Goal: Information Seeking & Learning: Understand process/instructions

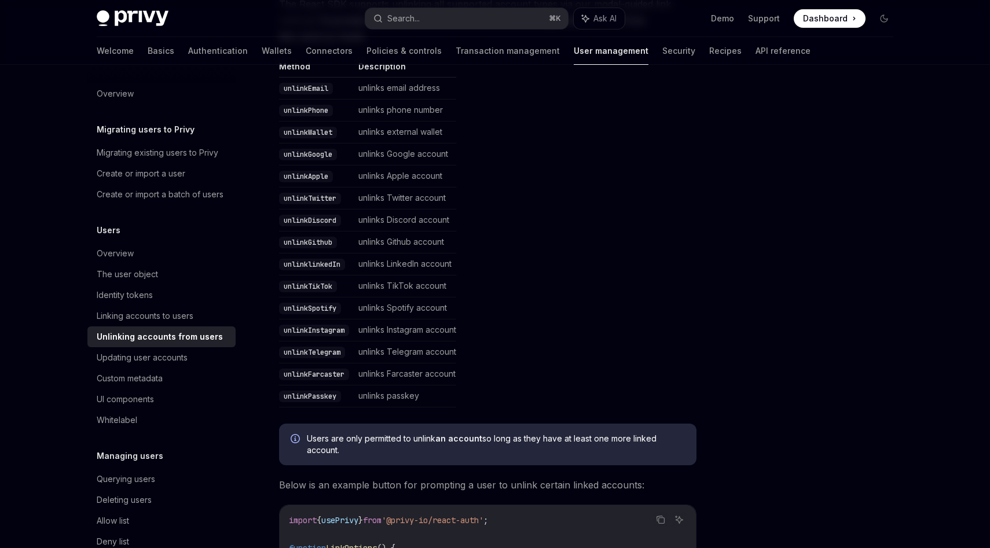
scroll to position [224, 0]
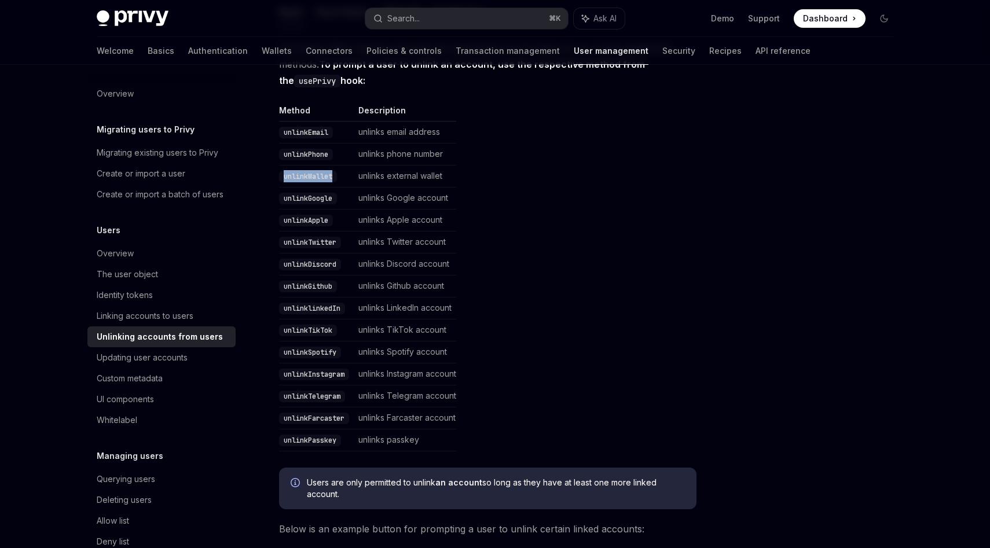
drag, startPoint x: 282, startPoint y: 174, endPoint x: 346, endPoint y: 175, distance: 63.7
click at [346, 175] on td "unlinkWallet" at bounding box center [316, 177] width 75 height 22
copy code "unlinkWallet"
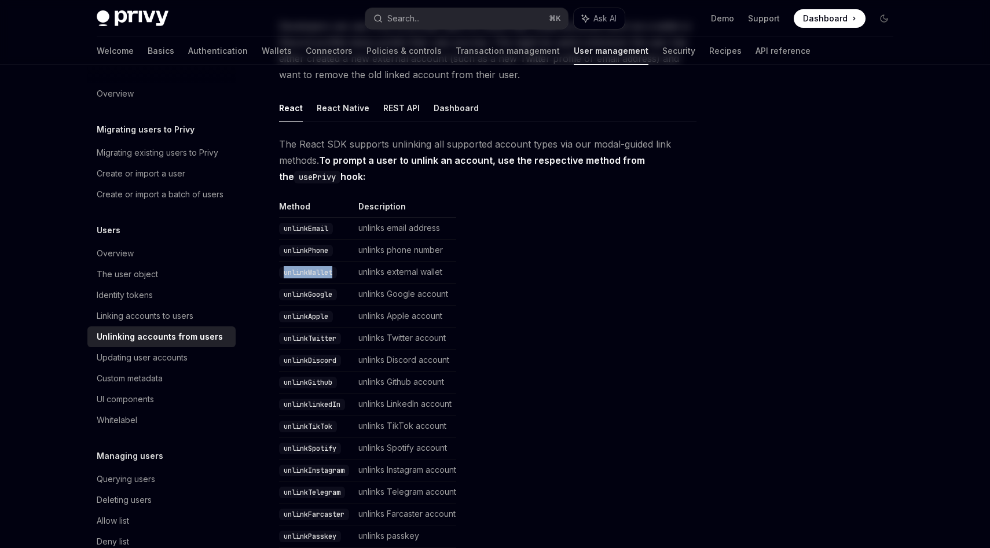
scroll to position [0, 0]
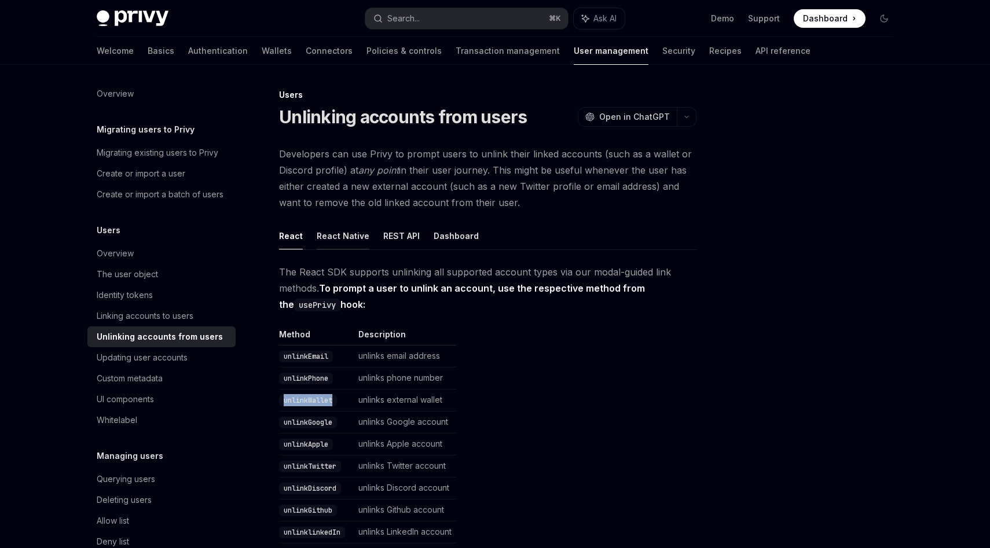
click at [351, 236] on button "React Native" at bounding box center [343, 235] width 53 height 27
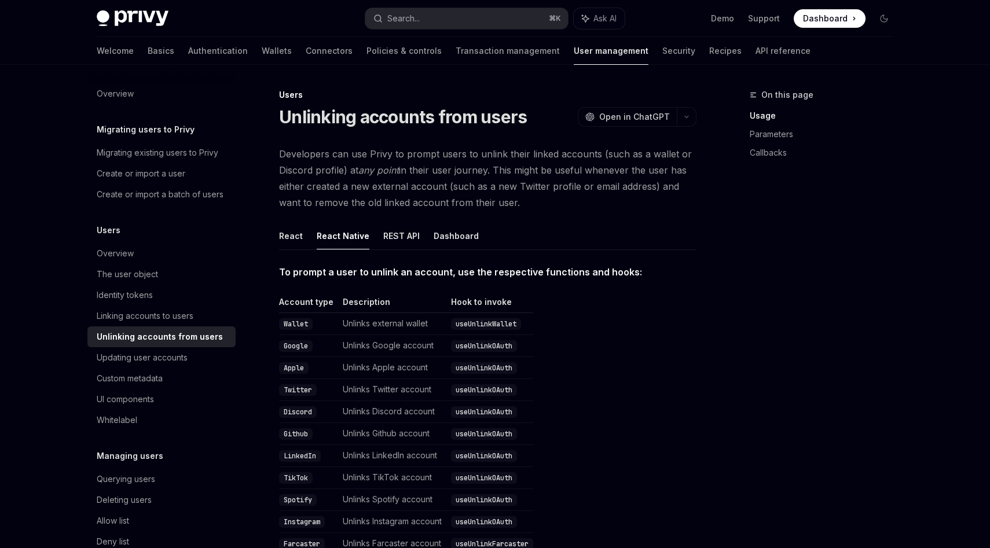
scroll to position [3, 0]
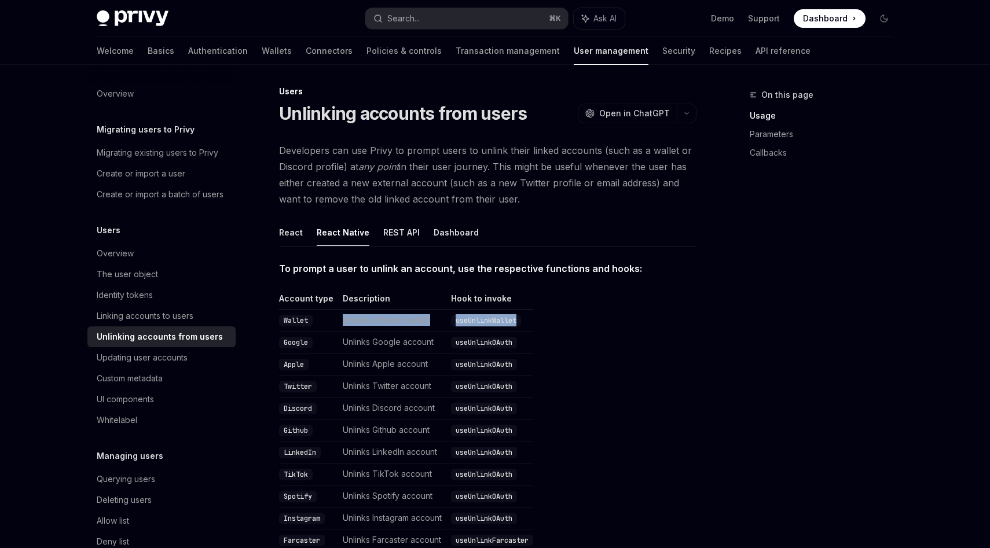
drag, startPoint x: 332, startPoint y: 316, endPoint x: 627, endPoint y: 314, distance: 295.3
click at [627, 314] on table "Account type Description Hook to invoke Wallet Unlinks external wallet useUnlin…" at bounding box center [487, 422] width 417 height 259
drag, startPoint x: 280, startPoint y: 295, endPoint x: 575, endPoint y: 316, distance: 295.5
click at [575, 316] on table "Account type Description Hook to invoke Wallet Unlinks external wallet useUnlin…" at bounding box center [487, 422] width 417 height 259
copy table "Account type Description Hook to invoke Wallet Unlinks external wallet useUnlin…"
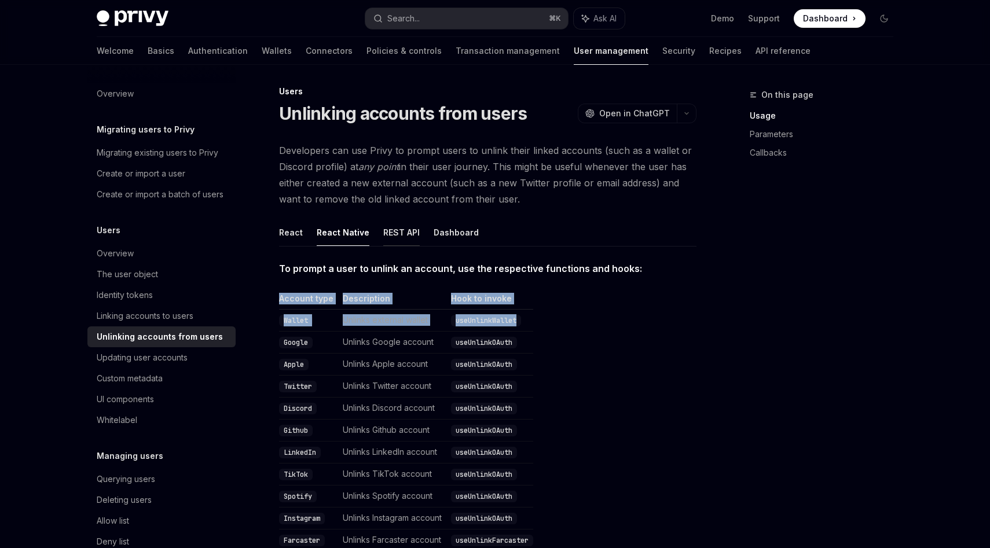
click at [397, 237] on button "REST API" at bounding box center [401, 232] width 36 height 27
type textarea "*"
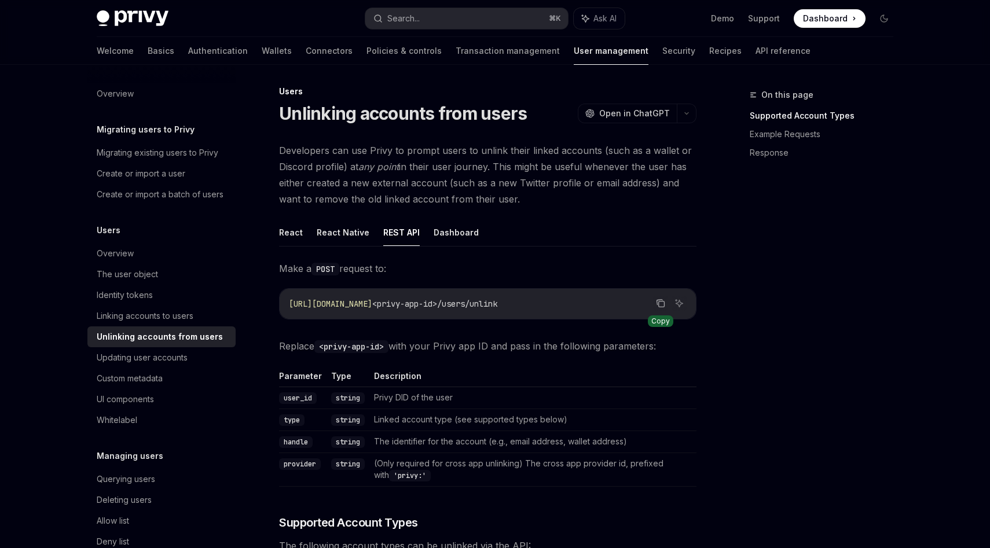
click at [659, 305] on icon "Copy the contents from the code block" at bounding box center [660, 303] width 9 height 9
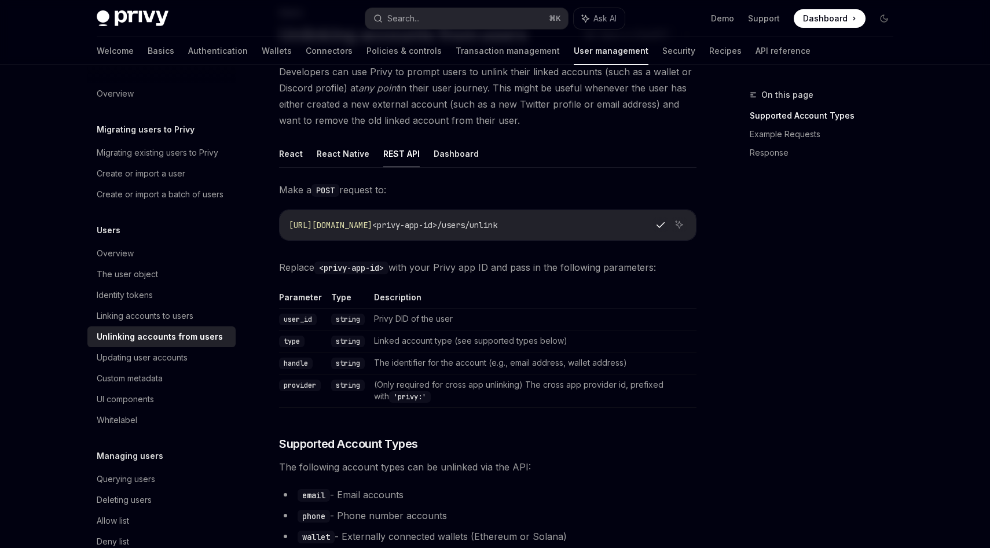
scroll to position [105, 0]
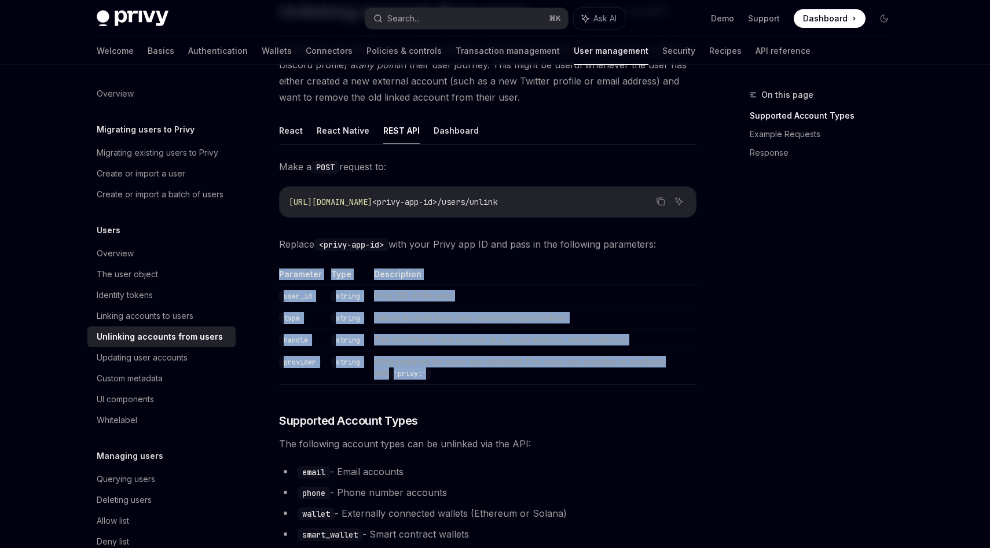
drag, startPoint x: 270, startPoint y: 270, endPoint x: 437, endPoint y: 378, distance: 199.0
copy table "Parameter Type Description user_id string Privy DID of the user type string Lin…"
click at [437, 135] on button "Dashboard" at bounding box center [456, 130] width 45 height 27
type textarea "*"
